Goal: Contribute content

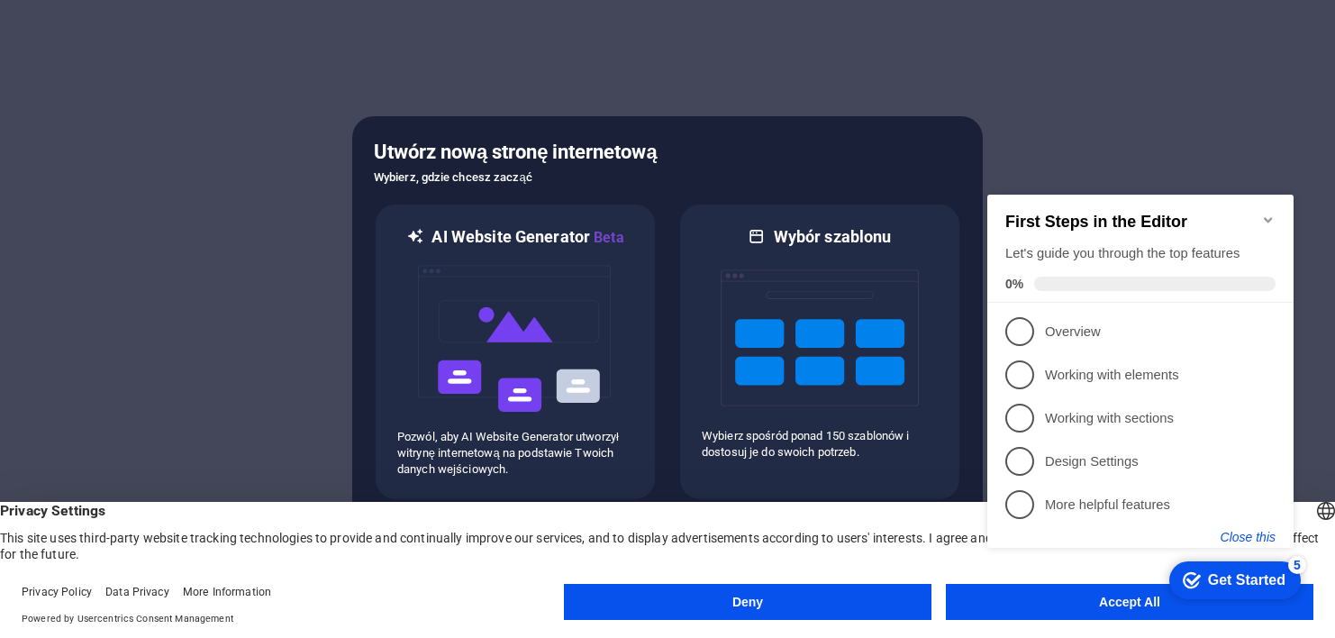
click at [1244, 542] on button "Close this" at bounding box center [1247, 537] width 55 height 14
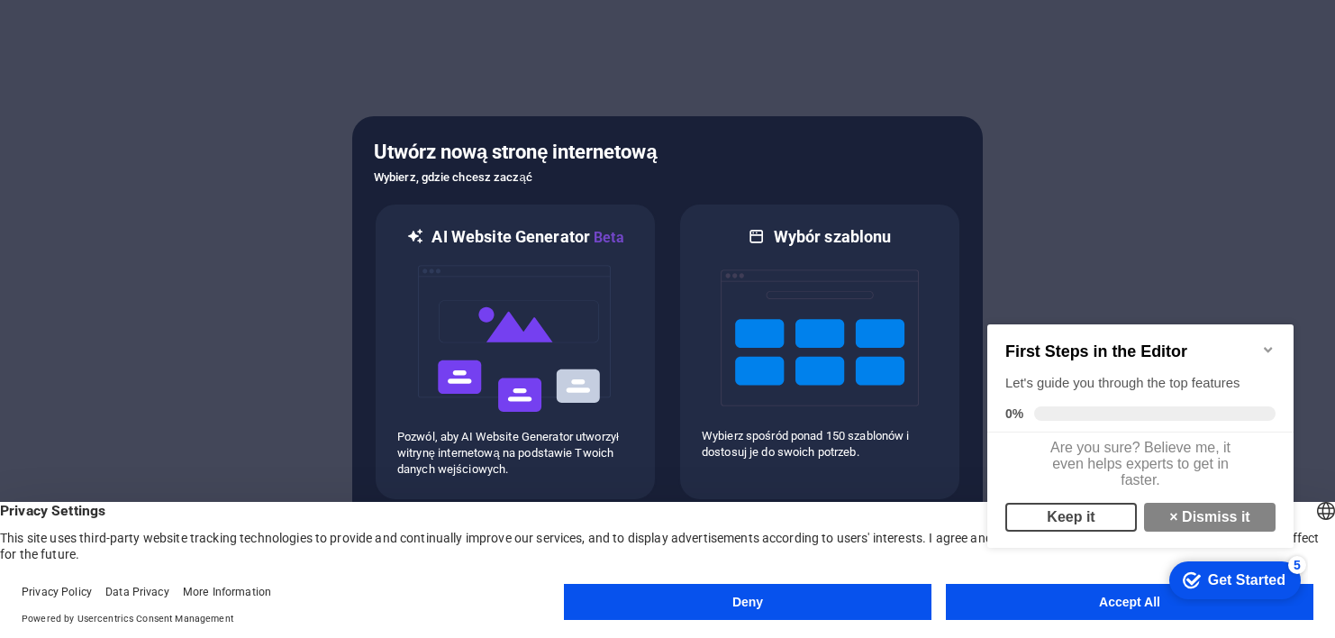
click at [1092, 524] on link "Keep it" at bounding box center [1070, 517] width 131 height 29
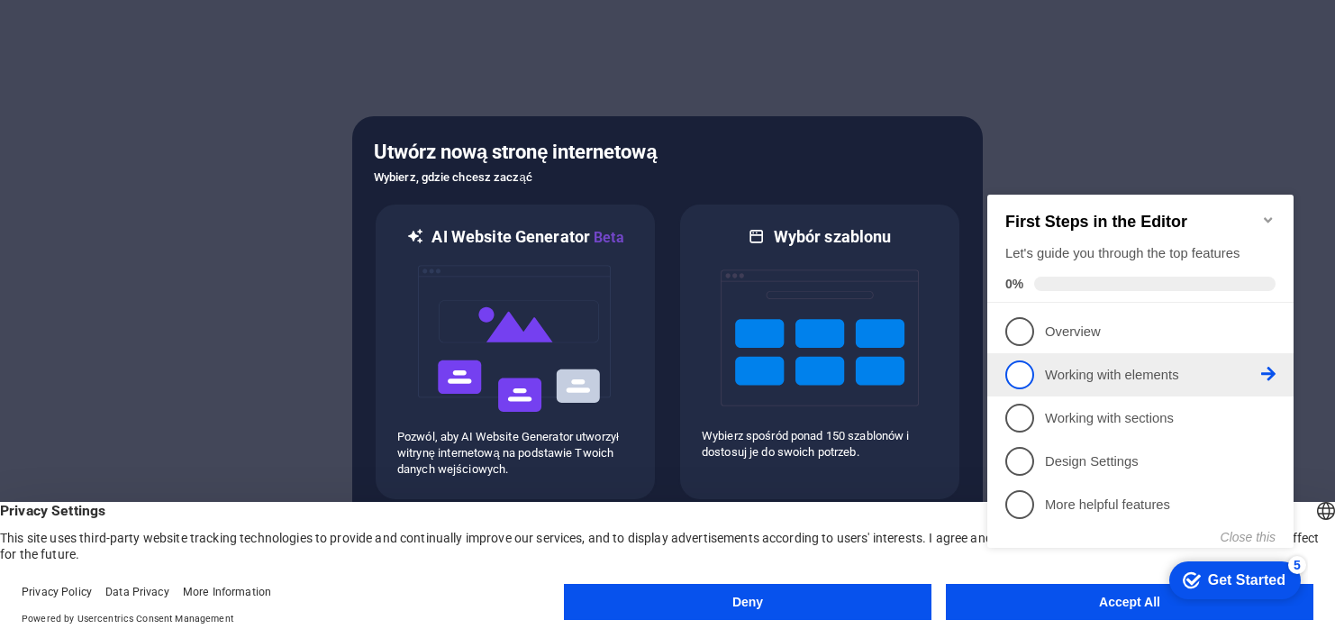
click at [1142, 381] on p "Working with elements - incomplete" at bounding box center [1153, 375] width 216 height 19
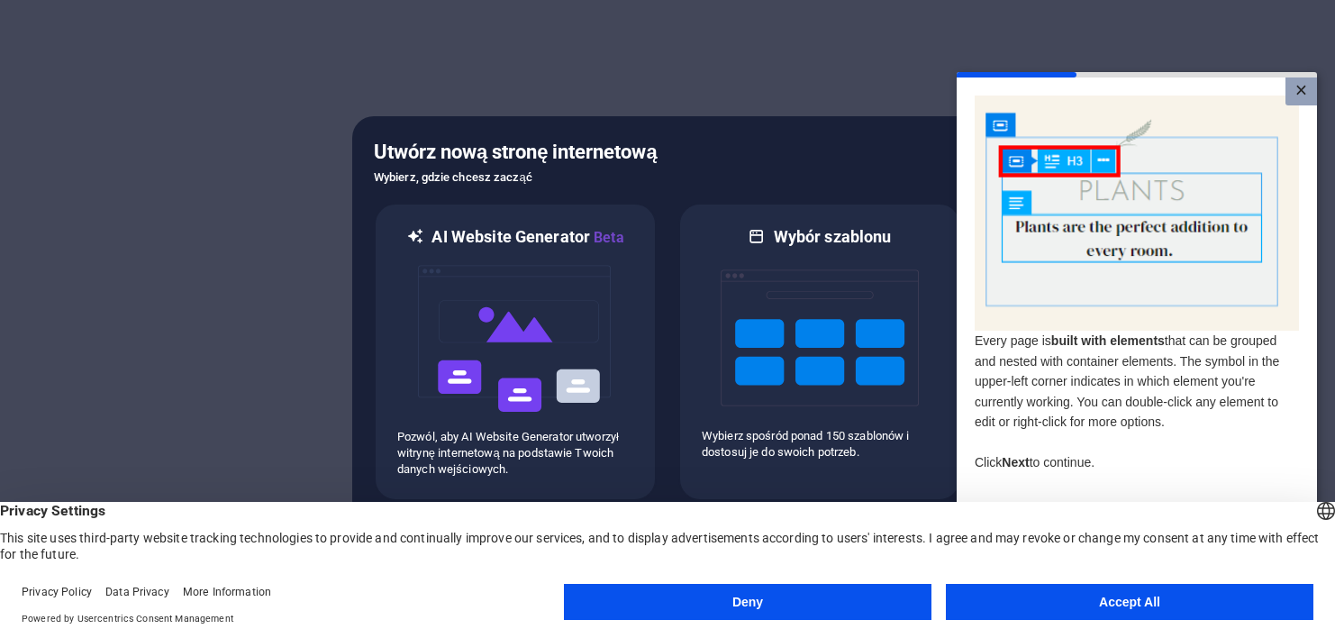
click at [1295, 94] on link "×" at bounding box center [1301, 91] width 32 height 28
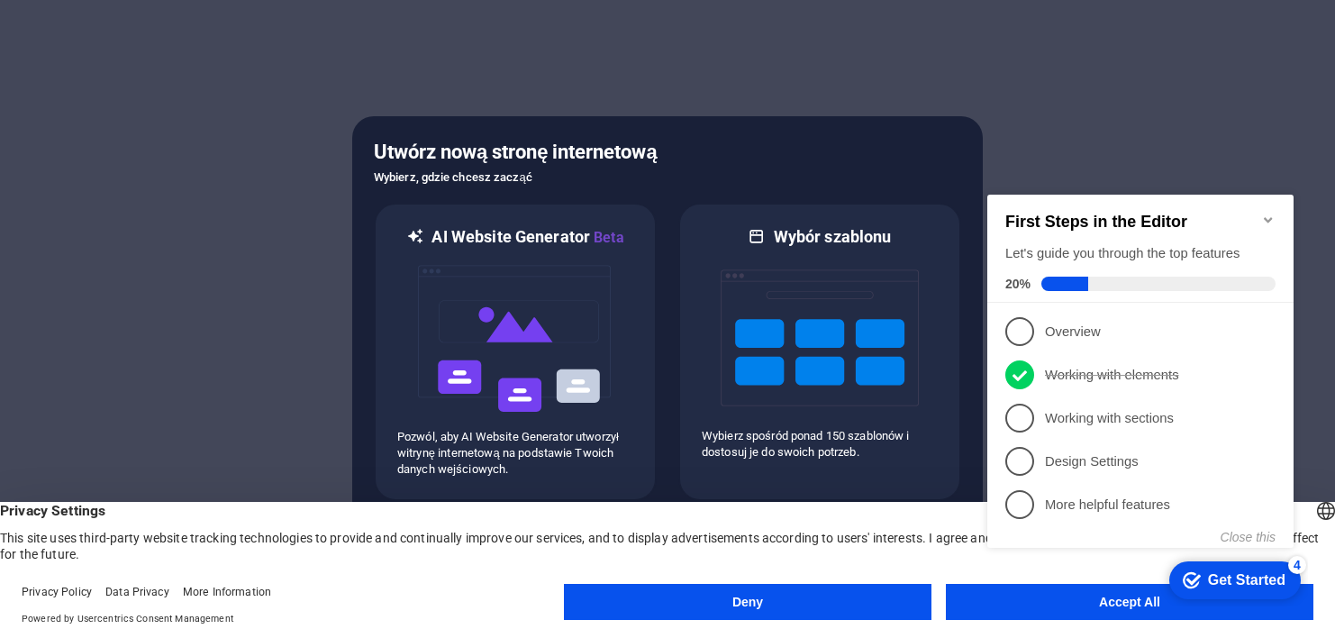
click at [817, 606] on button "Deny" at bounding box center [747, 602] width 367 height 36
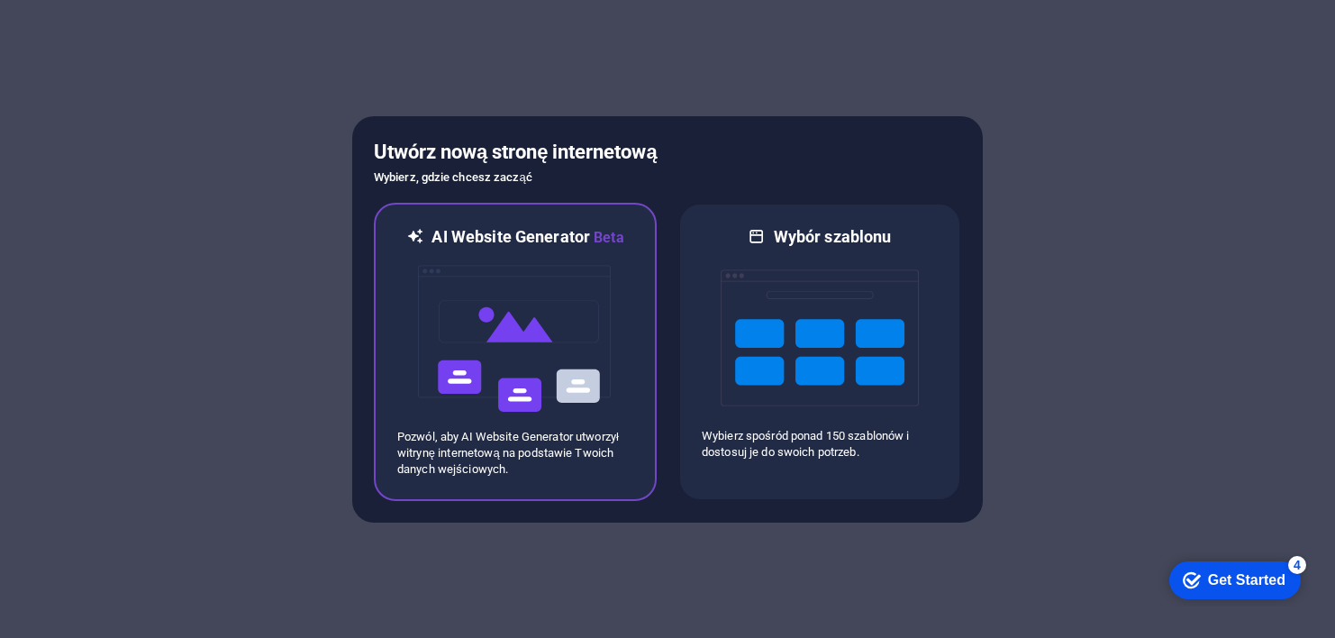
click at [575, 336] on img at bounding box center [515, 339] width 198 height 180
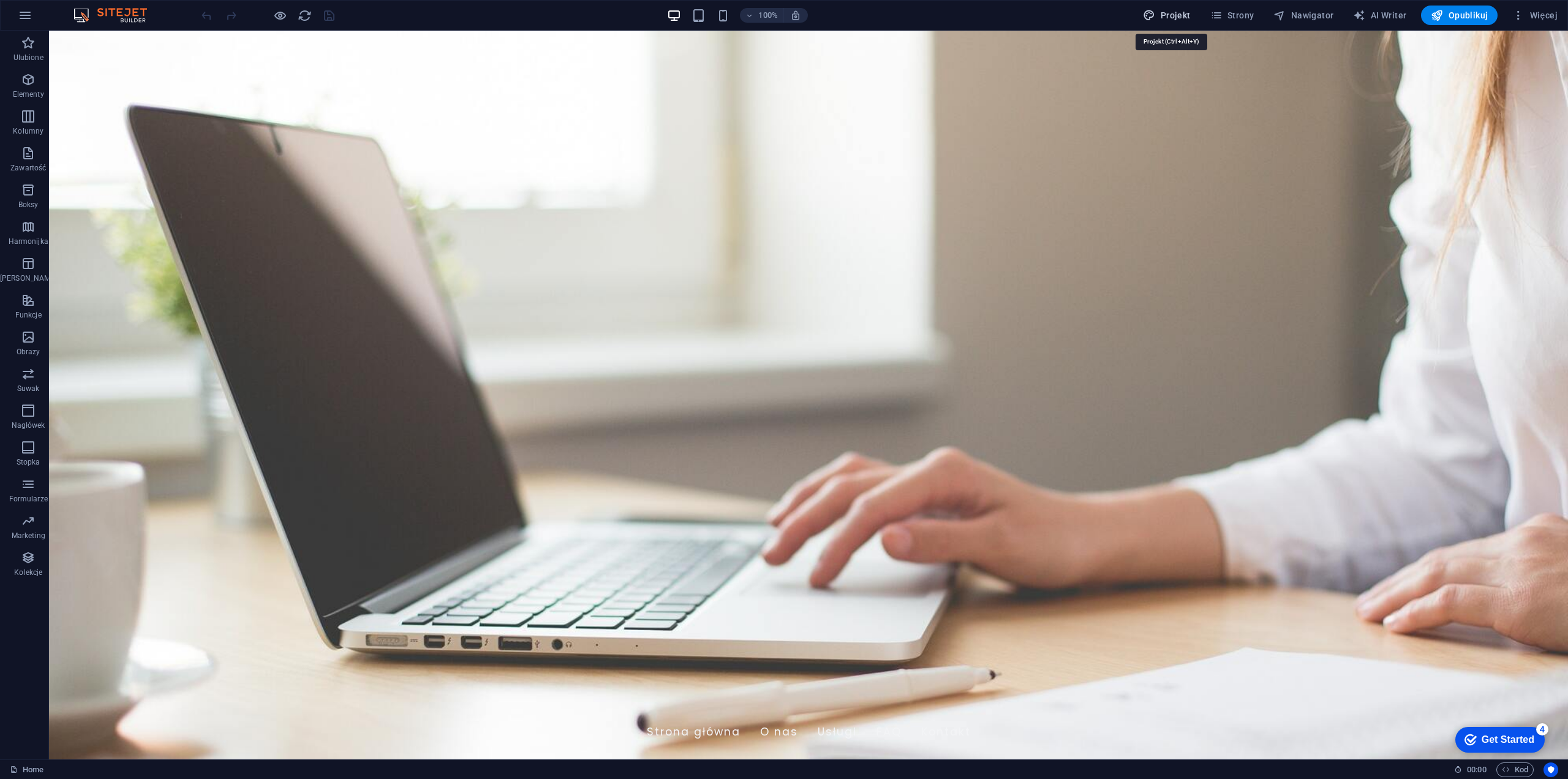
click at [907, 15] on span "Projekt" at bounding box center [1166, 16] width 47 height 12
select select "px"
select select "200"
select select "px"
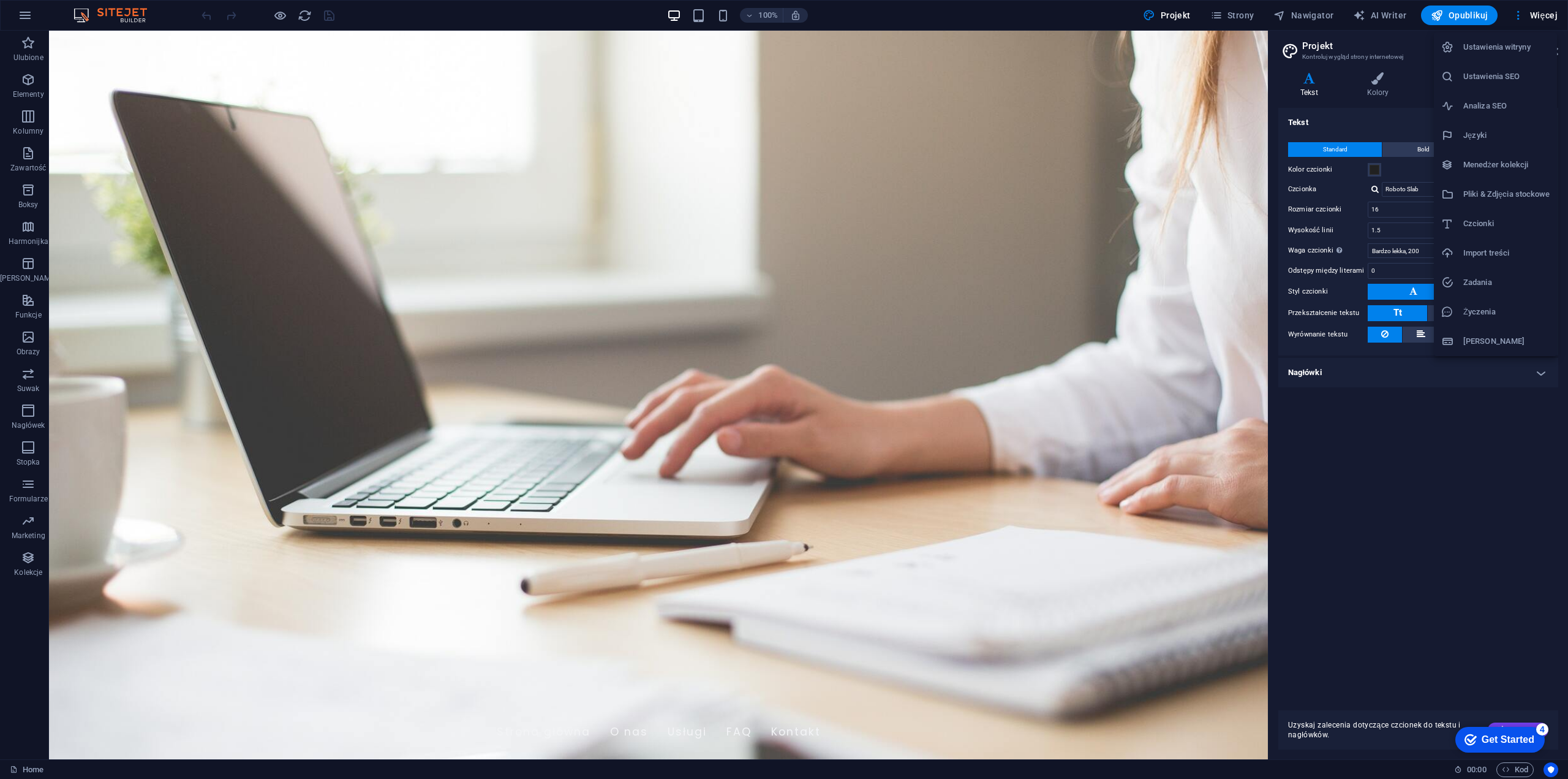
click at [907, 433] on div at bounding box center [784, 389] width 1568 height 779
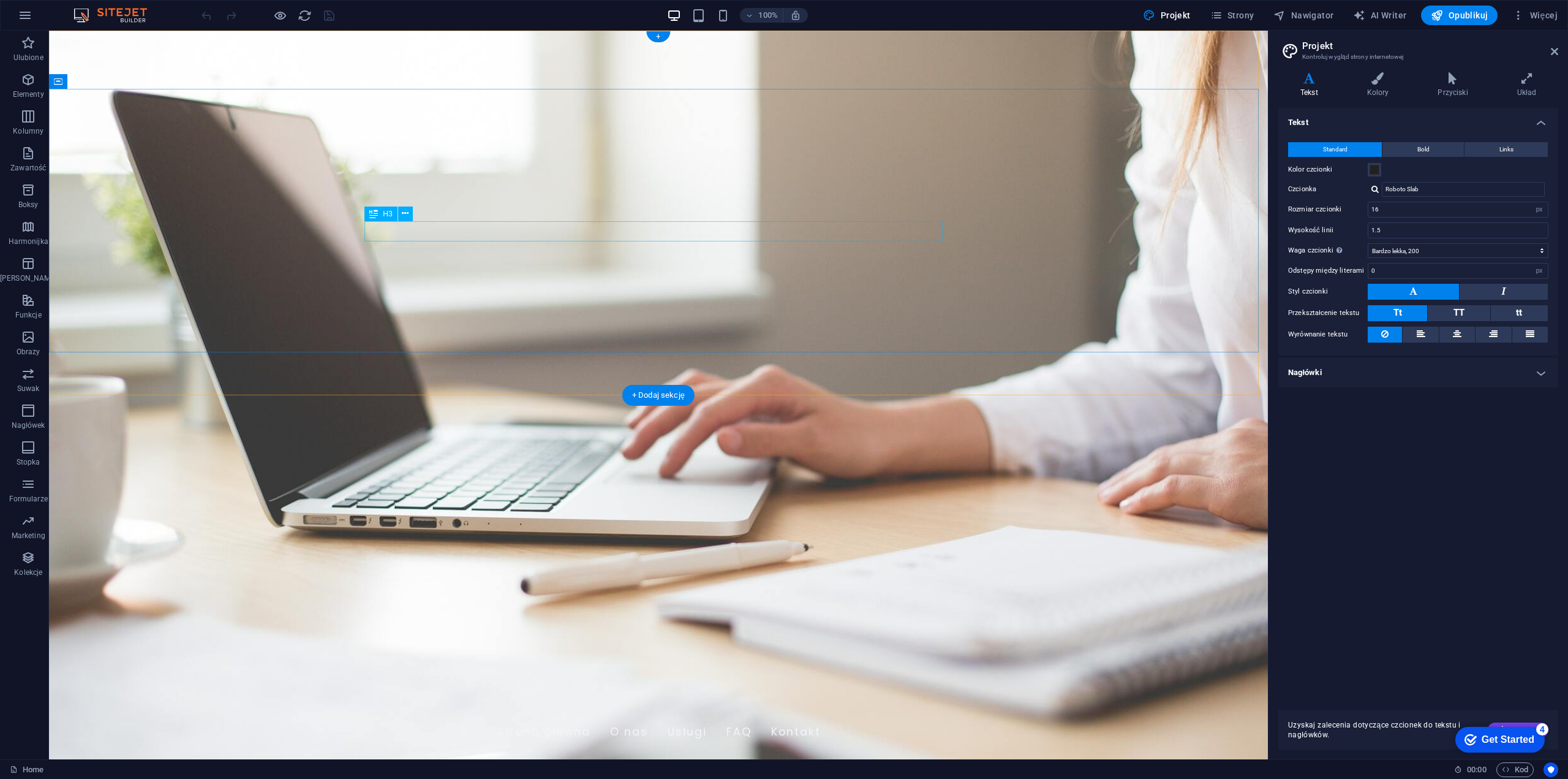
click at [907, 15] on span "Opublikuj" at bounding box center [1459, 16] width 57 height 12
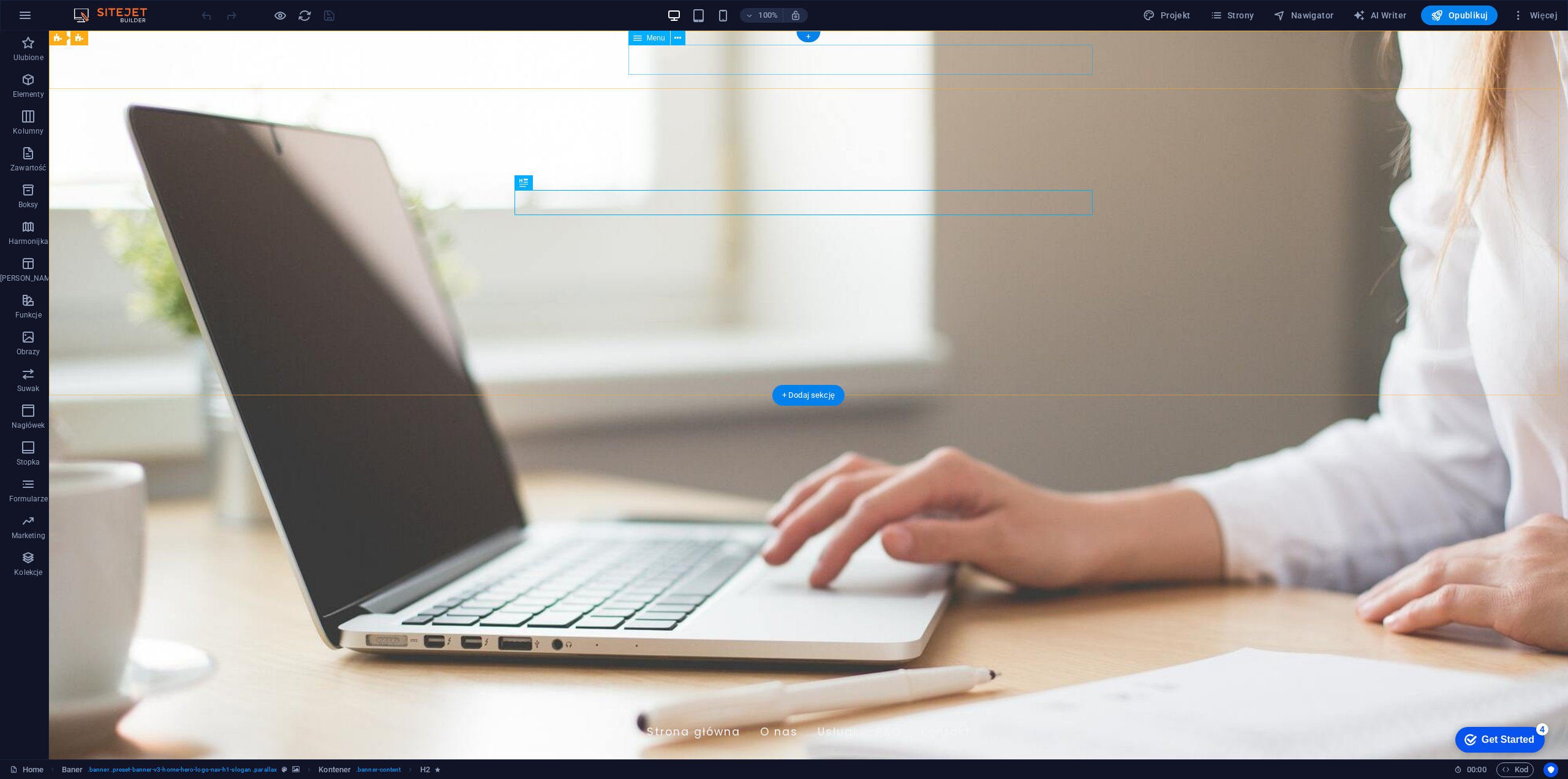
click at [992, 717] on nav "Strona główna O nas Usługi FAQ Kontakt" at bounding box center [808, 732] width 578 height 31
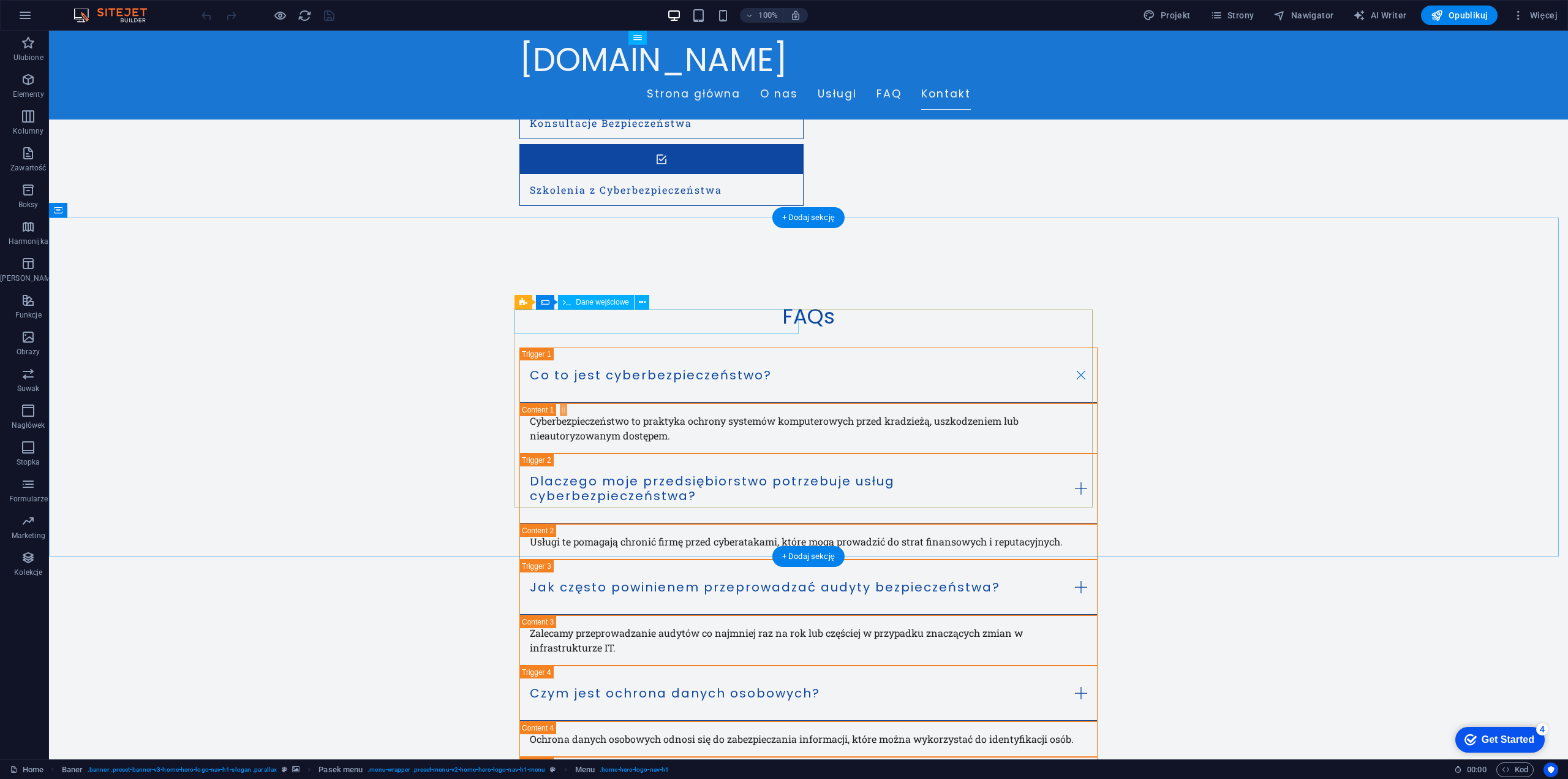
scroll to position [1409, 0]
